Goal: Task Accomplishment & Management: Use online tool/utility

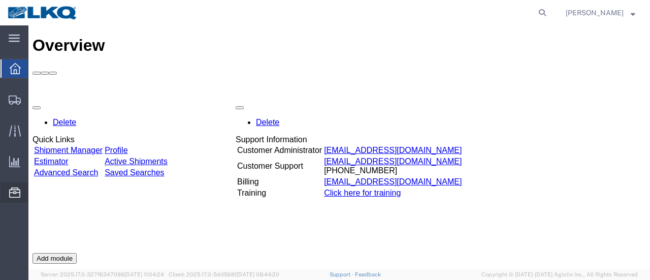
click at [0, 0] on span "Location Appointment" at bounding box center [0, 0] width 0 height 0
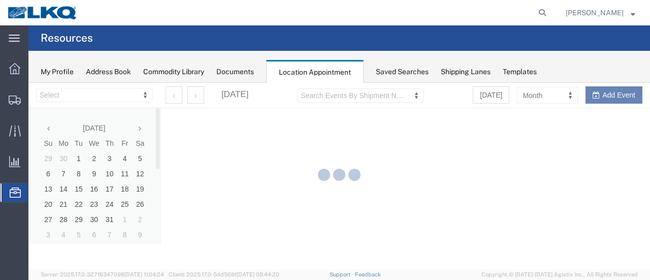
select select "28712"
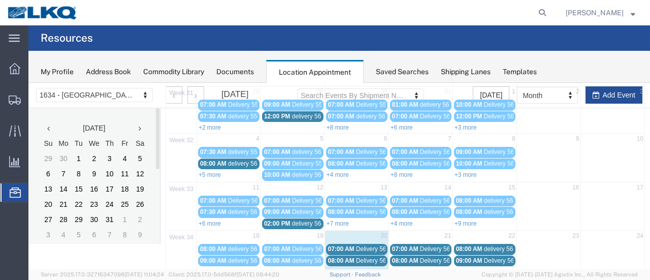
scroll to position [152, 0]
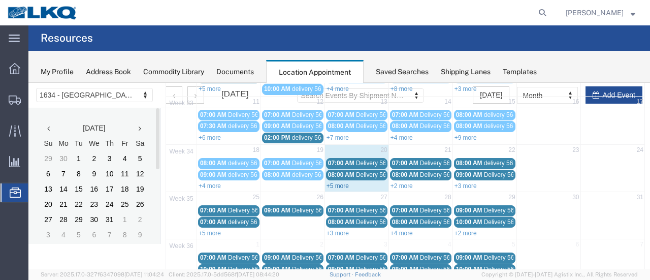
click at [331, 182] on link "+5 more" at bounding box center [337, 185] width 22 height 7
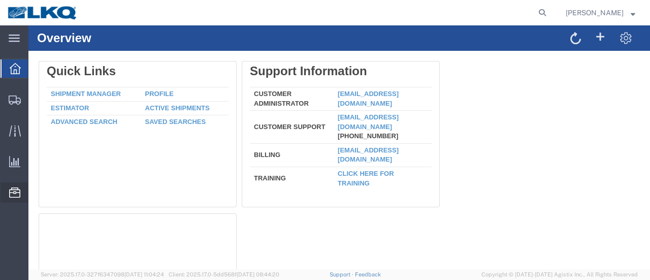
click at [0, 0] on span "Location Appointment" at bounding box center [0, 0] width 0 height 0
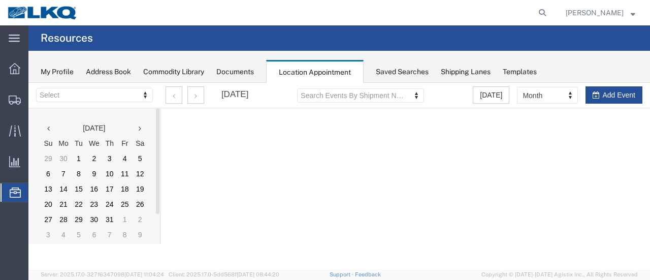
select select "28712"
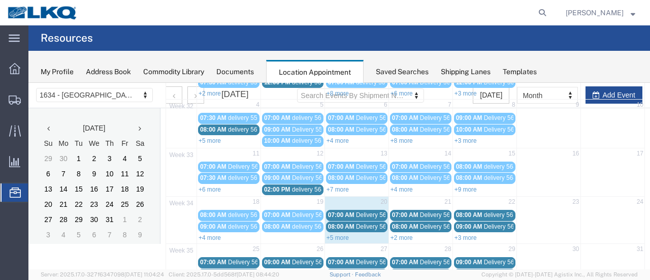
scroll to position [102, 0]
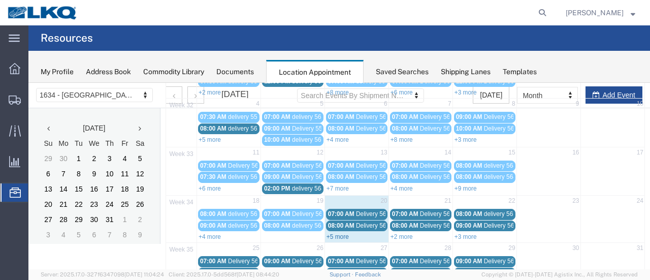
click at [328, 233] on link "+5 more" at bounding box center [337, 236] width 22 height 7
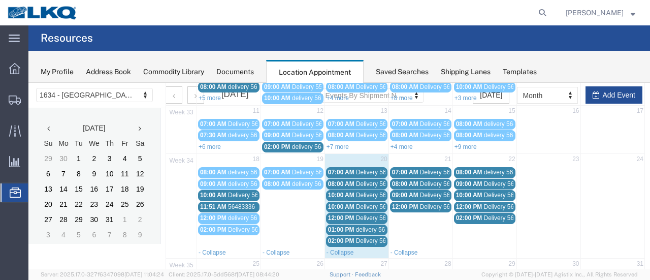
scroll to position [152, 0]
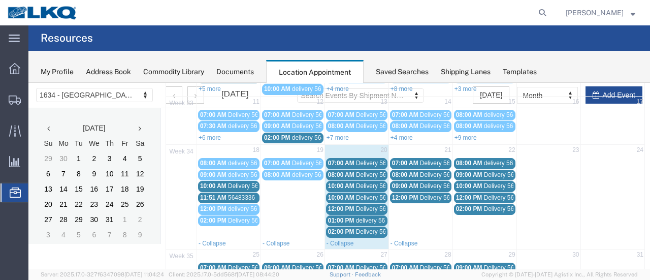
click at [371, 205] on span "Delivery 56178355" at bounding box center [381, 208] width 50 height 7
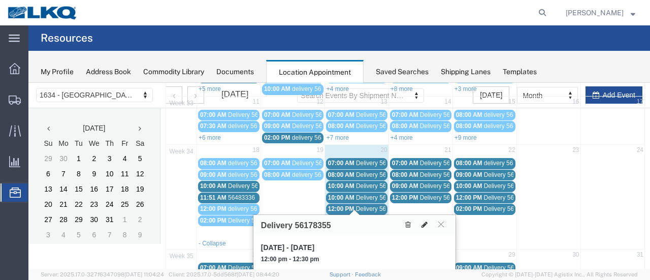
click at [423, 221] on icon at bounding box center [424, 224] width 6 height 7
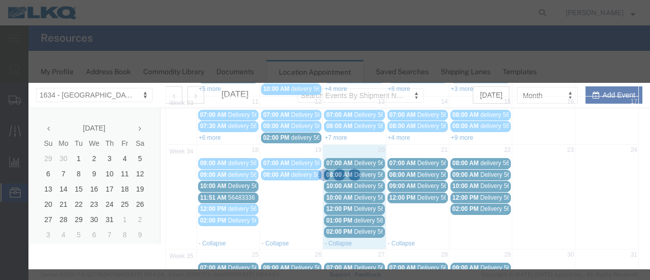
select select
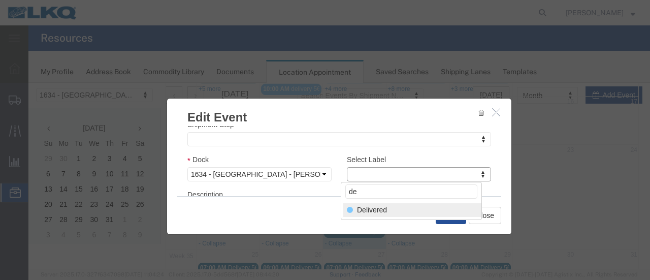
type input "de"
select select "40"
click at [445, 215] on button "Save" at bounding box center [451, 215] width 30 height 17
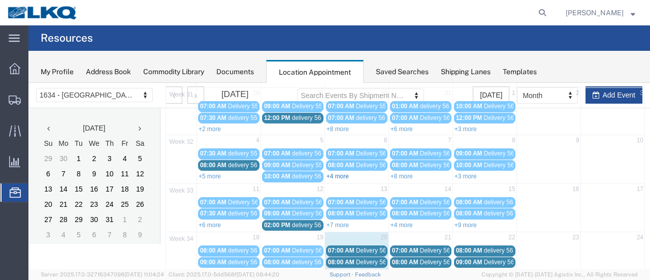
scroll to position [174, 0]
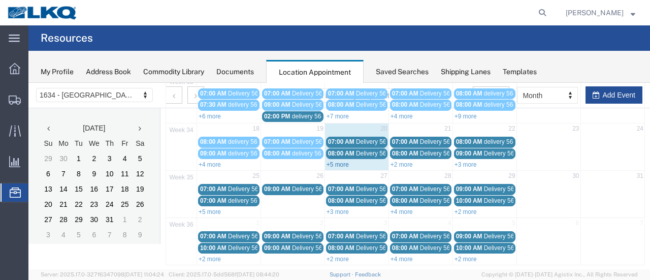
click at [330, 161] on link "+5 more" at bounding box center [337, 164] width 22 height 7
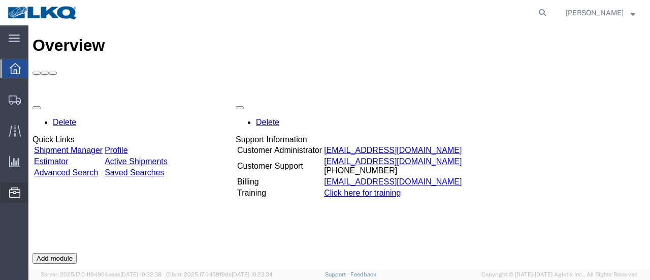
click at [0, 0] on span "Location Appointment" at bounding box center [0, 0] width 0 height 0
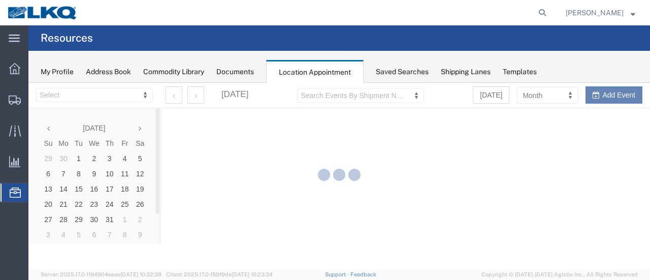
select select "28712"
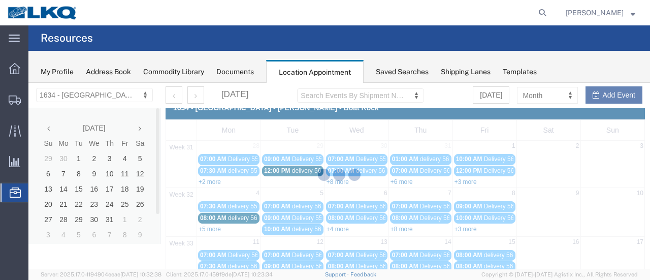
scroll to position [174, 0]
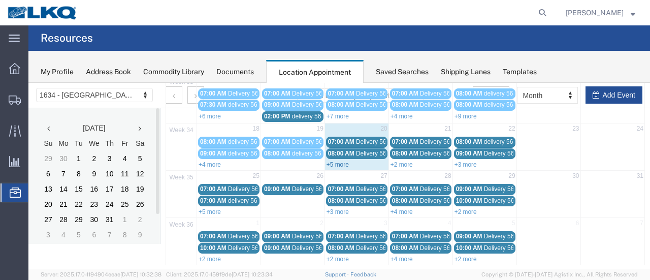
click at [339, 161] on link "+5 more" at bounding box center [337, 164] width 22 height 7
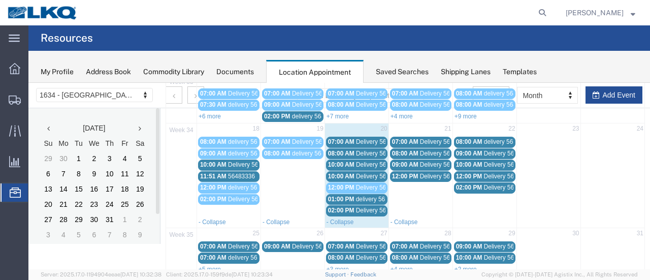
click at [371, 139] on span "Delivery 56191538" at bounding box center [381, 141] width 50 height 7
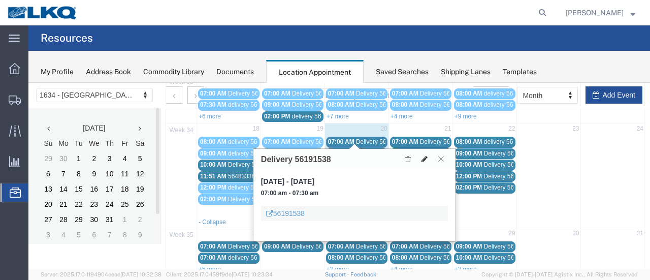
click at [425, 155] on icon at bounding box center [424, 158] width 6 height 7
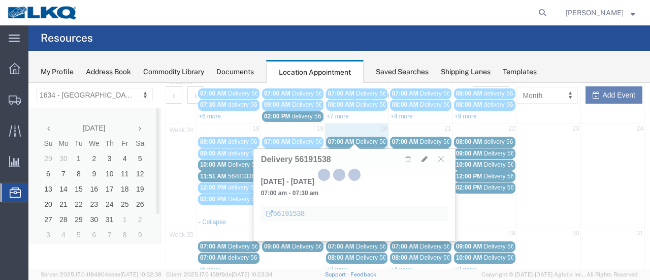
select select "1"
select select
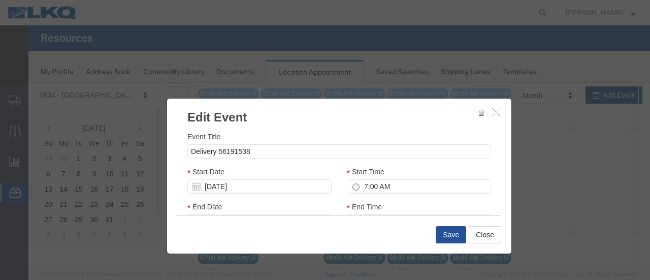
select select
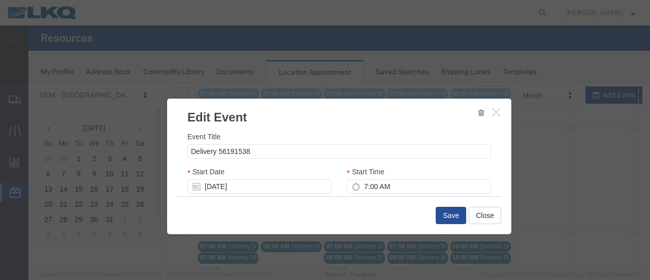
scroll to position [152, 0]
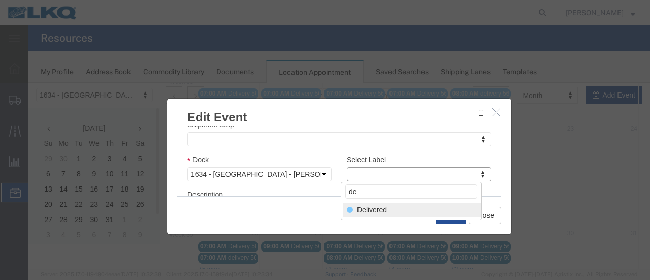
type input "de"
select select "40"
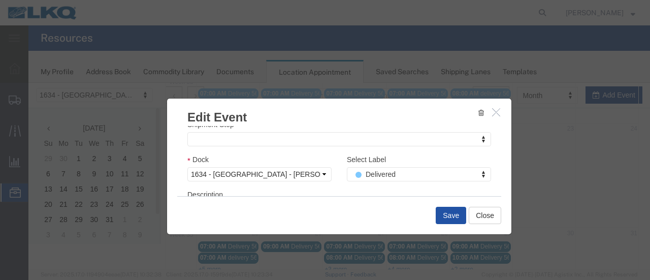
click at [453, 214] on button "Save" at bounding box center [451, 215] width 30 height 17
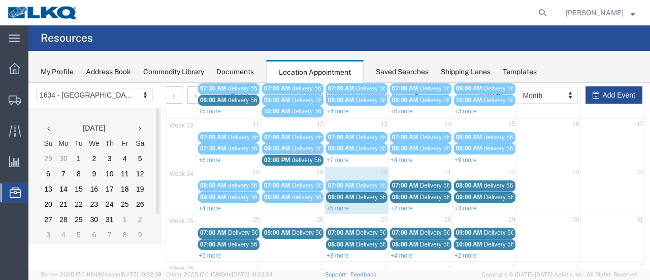
scroll to position [166, 0]
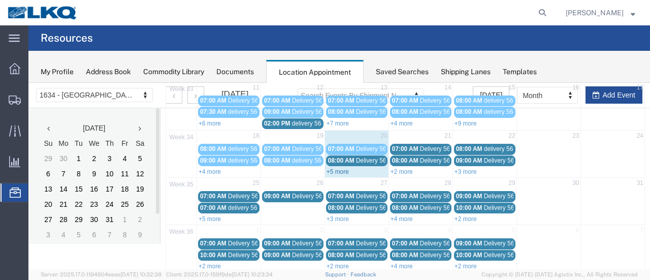
click at [337, 168] on link "+5 more" at bounding box center [337, 171] width 22 height 7
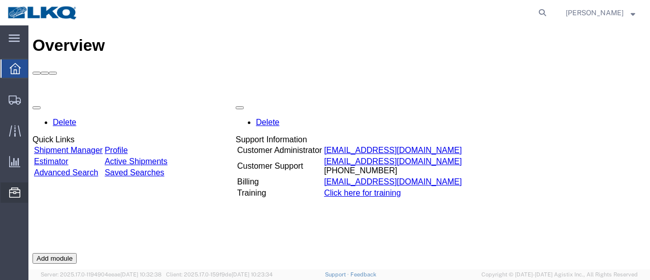
click at [0, 0] on span "Location Appointment" at bounding box center [0, 0] width 0 height 0
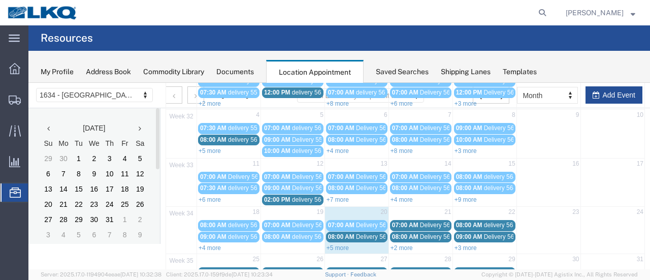
scroll to position [102, 0]
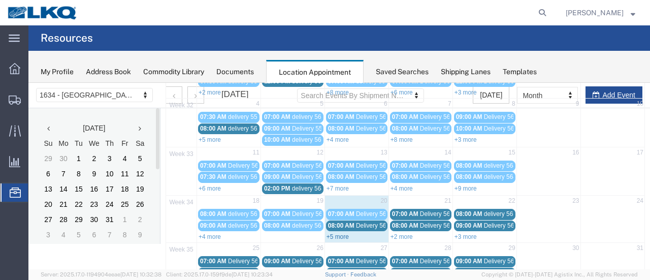
click at [331, 233] on link "+5 more" at bounding box center [337, 236] width 22 height 7
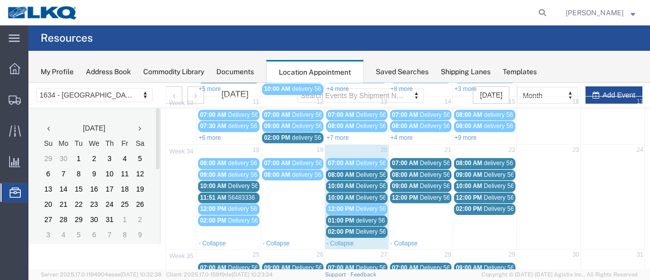
scroll to position [203, 0]
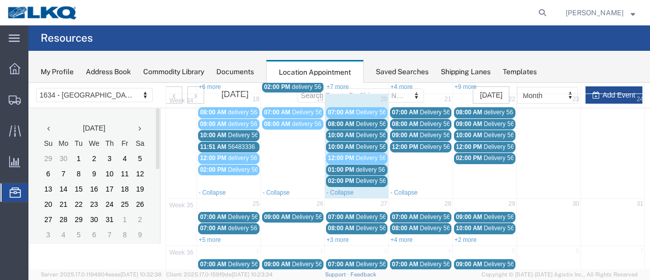
click at [366, 177] on span "Delivery 56205307" at bounding box center [381, 180] width 50 height 7
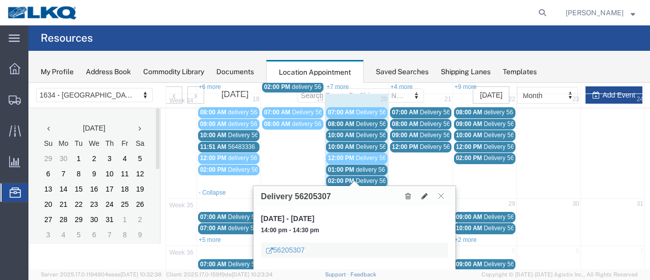
scroll to position [229, 0]
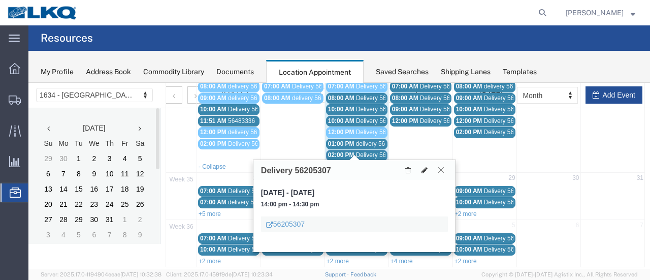
click at [423, 168] on icon at bounding box center [424, 169] width 6 height 7
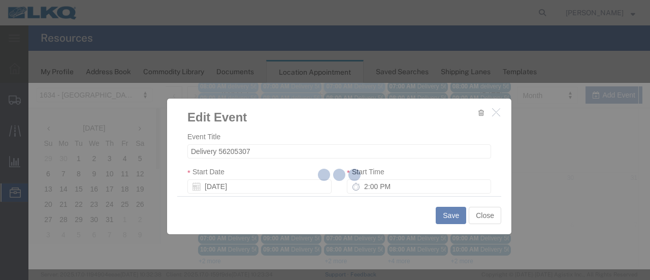
select select
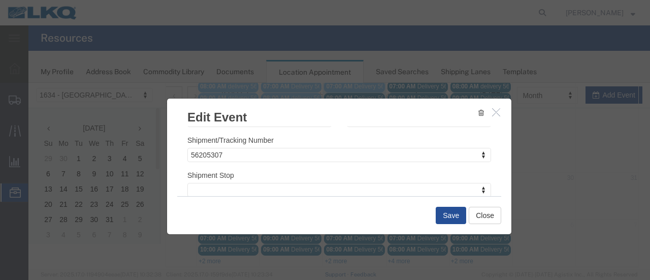
scroll to position [152, 0]
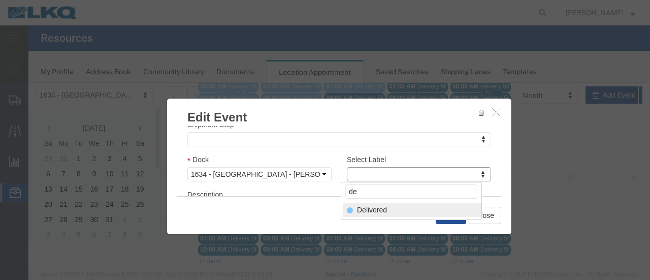
type input "de"
drag, startPoint x: 384, startPoint y: 208, endPoint x: 400, endPoint y: 208, distance: 16.2
select select "40"
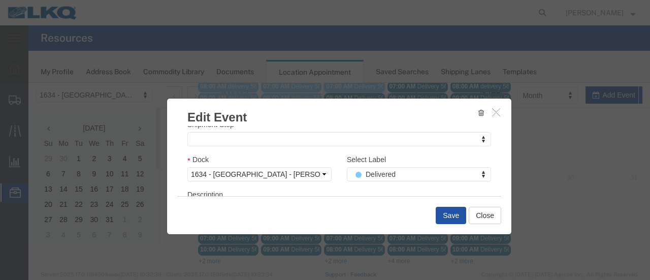
click at [448, 215] on button "Save" at bounding box center [451, 215] width 30 height 17
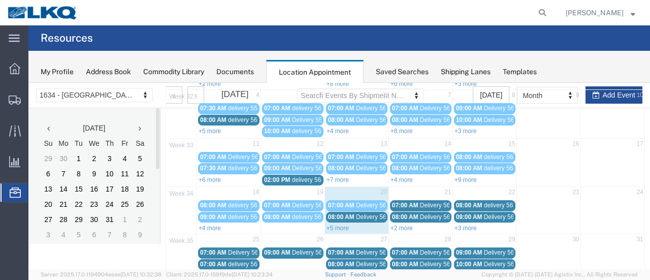
scroll to position [166, 0]
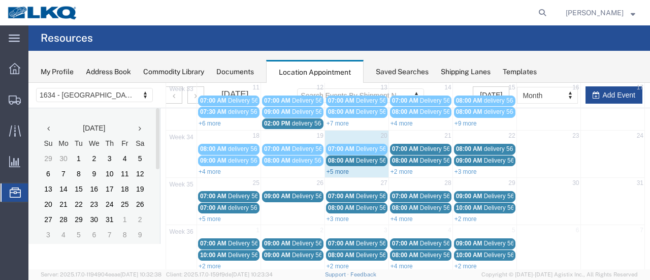
click at [331, 168] on link "+5 more" at bounding box center [337, 171] width 22 height 7
